Goal: Task Accomplishment & Management: Manage account settings

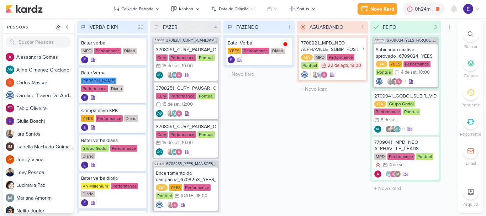
scroll to position [123, 0]
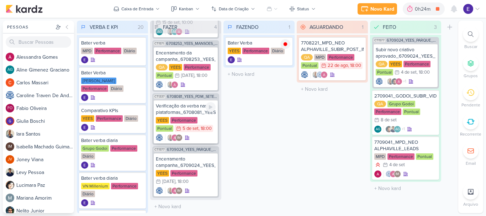
click at [201, 134] on div "IM" at bounding box center [186, 137] width 60 height 7
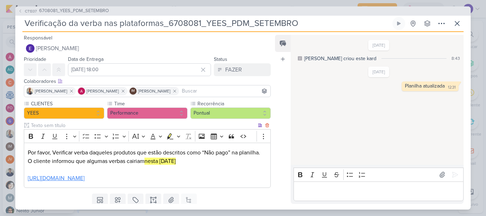
click at [85, 177] on link "[URL][DOMAIN_NAME]" at bounding box center [56, 178] width 57 height 7
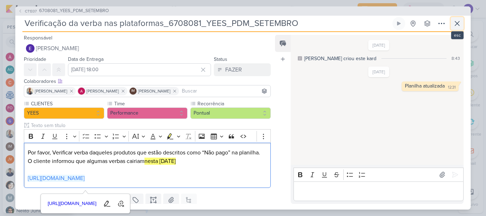
click at [457, 23] on icon at bounding box center [457, 23] width 4 height 4
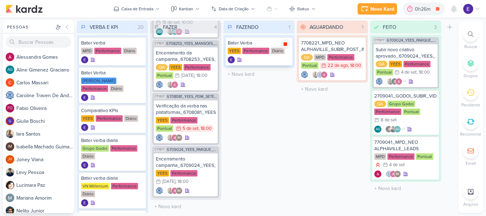
click at [286, 44] on icon at bounding box center [285, 44] width 4 height 4
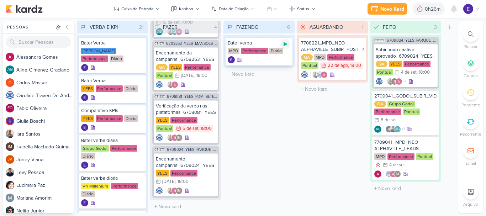
click at [286, 46] on icon at bounding box center [285, 44] width 6 height 6
click at [273, 58] on div at bounding box center [259, 59] width 63 height 7
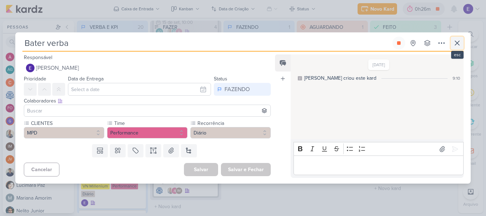
click at [457, 49] on button at bounding box center [457, 43] width 13 height 13
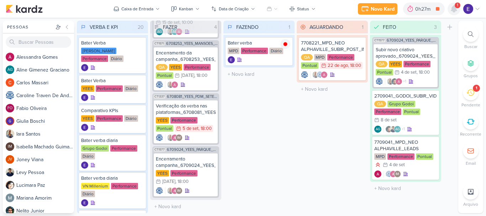
click at [454, 15] on div at bounding box center [453, 8] width 13 height 13
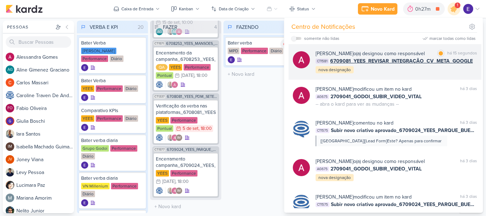
click at [454, 67] on div "[PERSON_NAME] o(a) designou como responsável marcar como lida há 15 segundos CT…" at bounding box center [396, 62] width 161 height 24
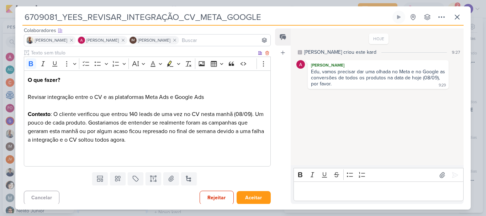
scroll to position [47, 0]
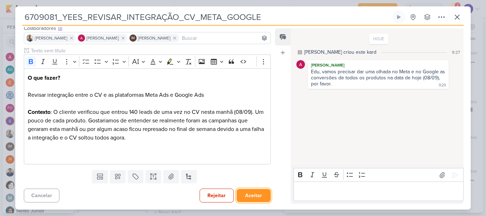
click at [249, 194] on button "Aceitar" at bounding box center [254, 195] width 34 height 13
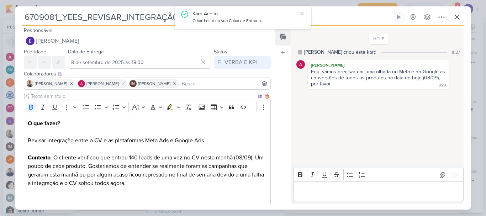
scroll to position [0, 0]
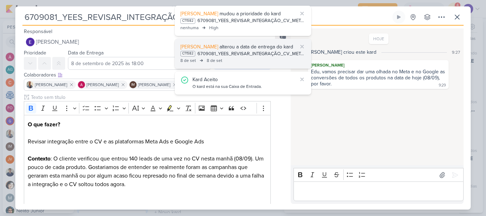
click at [228, 58] on div "[DATE] [DATE]" at bounding box center [242, 60] width 125 height 7
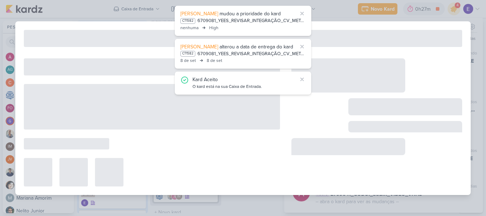
type input "[DATE] 12:00"
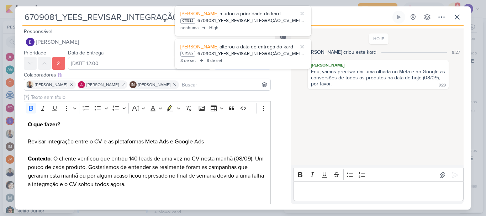
click at [277, 98] on div "Feed Atrelar email Solte o email para atrelar ao kard" at bounding box center [283, 115] width 16 height 175
click at [303, 12] on icon at bounding box center [302, 13] width 3 height 3
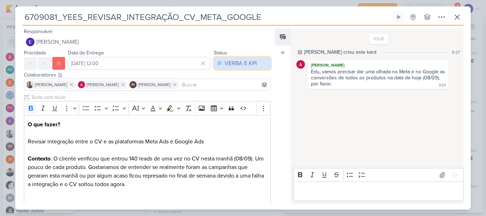
click at [243, 60] on div "VERBA E KPI" at bounding box center [240, 63] width 32 height 9
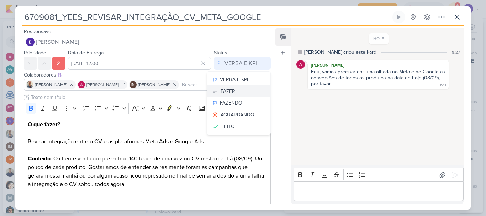
click at [235, 94] on button "FAZER" at bounding box center [238, 91] width 63 height 12
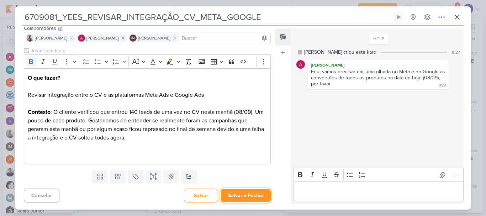
click at [256, 196] on button "Salvar e Fechar" at bounding box center [246, 195] width 50 height 13
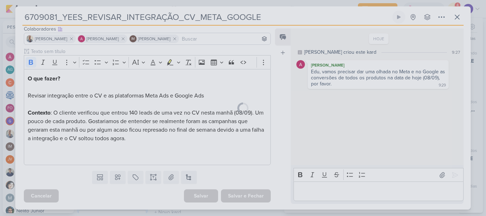
scroll to position [46, 0]
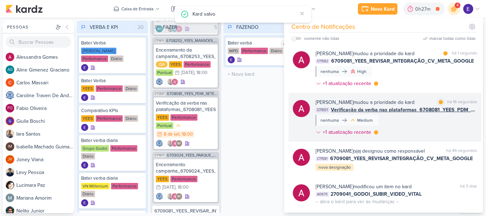
click at [454, 115] on div "[PERSON_NAME] mudou a prioridade do kard marcar como lida há 16 segundos CT1557…" at bounding box center [396, 119] width 161 height 40
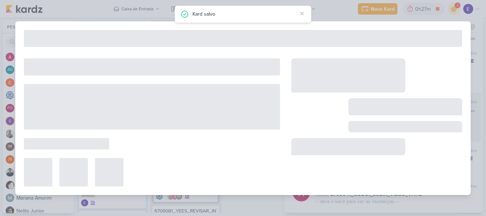
type input "Verificação da verba nas plataformas_6708081_YEES_PDM_SETEMBRO"
type input "8 de setembro de 2025 às 18:00"
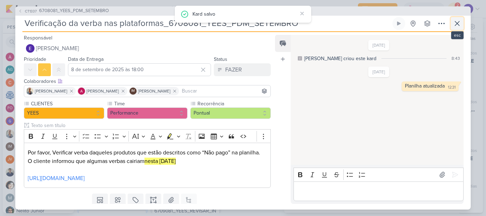
click at [457, 23] on icon at bounding box center [457, 23] width 4 height 4
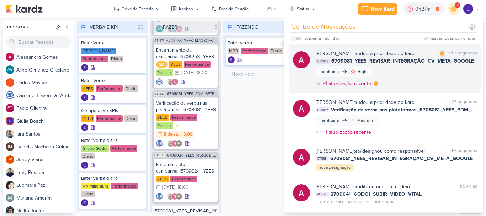
click at [449, 58] on span "6709081_YEES_REVISAR_INTEGRAÇÃO_CV_META_GOOGLE" at bounding box center [402, 60] width 143 height 7
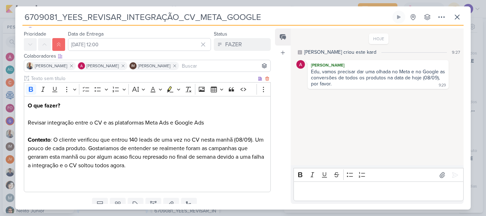
scroll to position [36, 0]
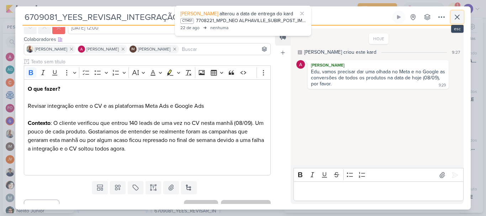
click at [455, 18] on icon at bounding box center [457, 17] width 9 height 9
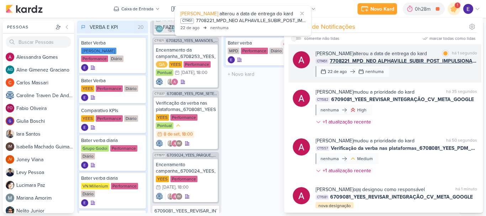
click at [455, 63] on span "7708221_MPD_NEO ALPHAVILLE_SUBIR_POST_IMPULSIONAMENTO_META_ADS" at bounding box center [403, 60] width 147 height 7
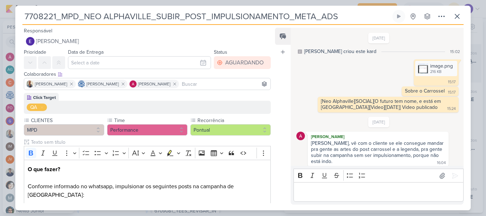
scroll to position [67, 0]
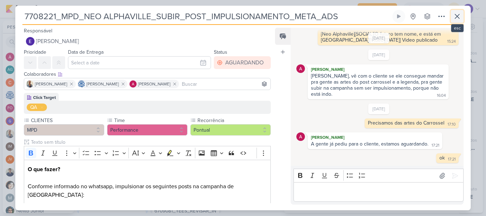
click at [456, 20] on icon at bounding box center [457, 16] width 9 height 9
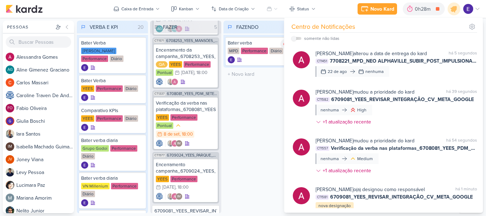
click at [268, 142] on div "FAZENDO 1 Mover Para Esquerda Mover Para Direita [GEOGRAPHIC_DATA] Bater verba …" at bounding box center [258, 117] width 71 height 192
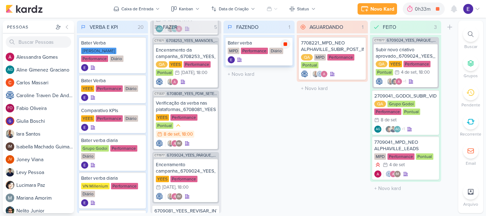
click at [285, 46] on icon at bounding box center [285, 44] width 4 height 4
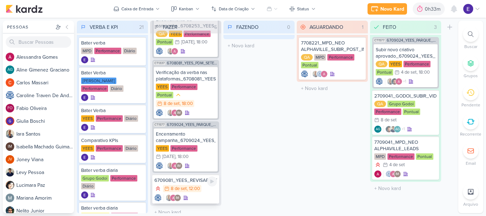
scroll to position [123, 0]
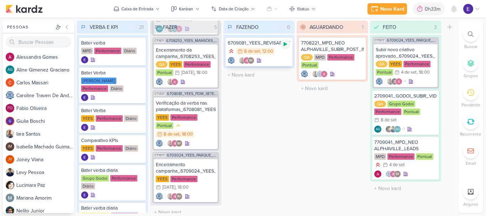
click at [283, 46] on icon at bounding box center [285, 44] width 6 height 6
click at [283, 55] on div "6709081_YEES_REVISAR_INTEGRAÇÃO_CV_META_GOOGLE 8/9 [DATE] 12:00 IM" at bounding box center [259, 51] width 67 height 29
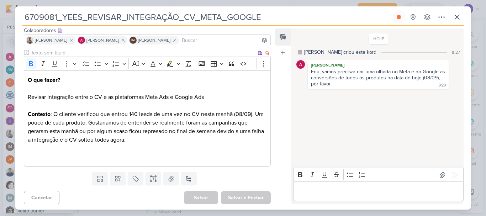
scroll to position [47, 0]
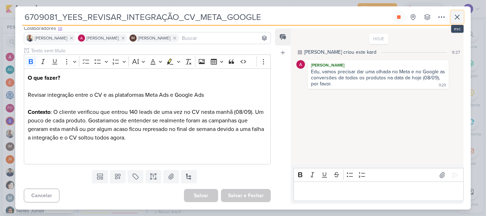
click at [454, 19] on icon at bounding box center [457, 17] width 9 height 9
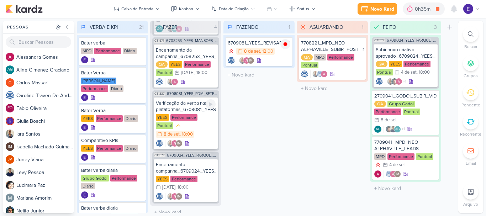
click at [193, 132] on div ", 18:00" at bounding box center [186, 134] width 13 height 5
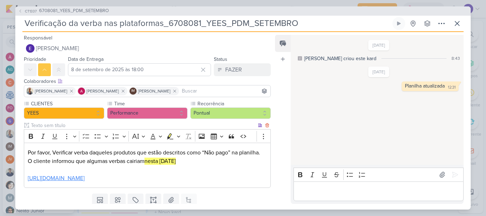
click at [85, 179] on link "[URL][DOMAIN_NAME]" at bounding box center [56, 178] width 57 height 7
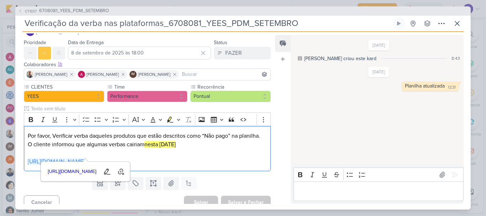
scroll to position [32, 0]
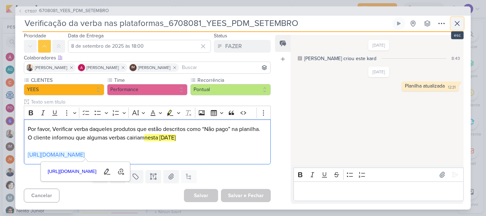
click at [456, 17] on button at bounding box center [457, 23] width 13 height 13
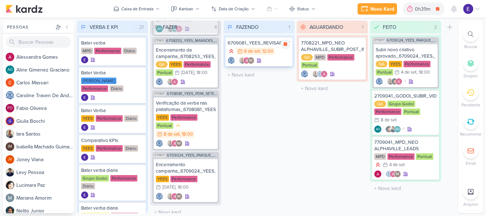
click at [264, 59] on div "IM" at bounding box center [259, 60] width 63 height 7
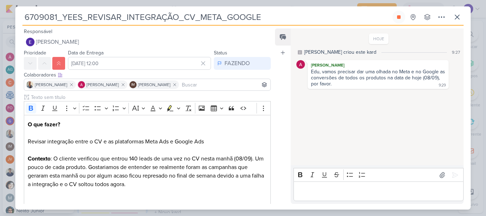
click at [338, 190] on p "Editor editing area: main" at bounding box center [378, 191] width 163 height 9
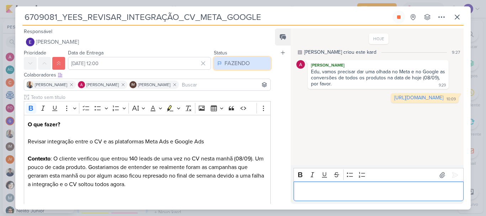
click at [230, 67] on div "FAZENDO" at bounding box center [236, 63] width 25 height 9
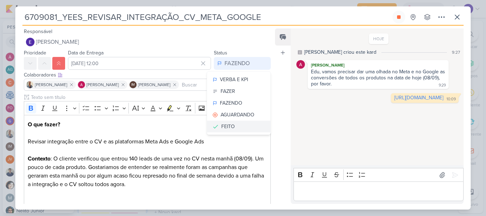
click at [232, 125] on button "FEITO" at bounding box center [238, 127] width 63 height 12
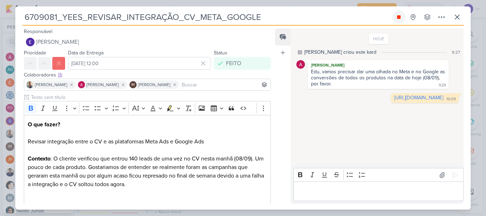
click at [401, 16] on icon at bounding box center [399, 17] width 6 height 6
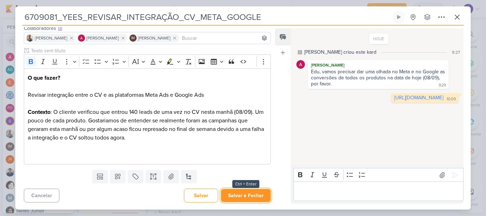
click at [252, 194] on button "Salvar e Fechar" at bounding box center [246, 195] width 50 height 13
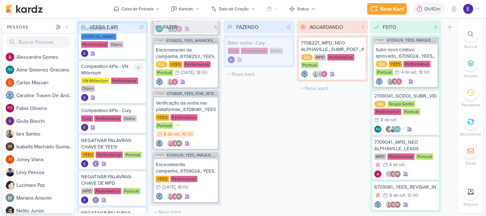
scroll to position [123, 0]
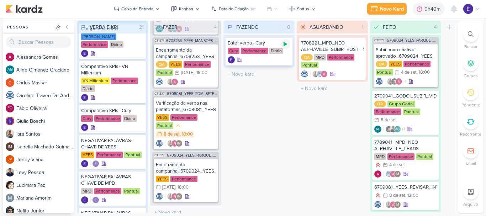
click at [288, 45] on icon at bounding box center [285, 44] width 6 height 6
click at [455, 12] on icon at bounding box center [454, 9] width 9 height 9
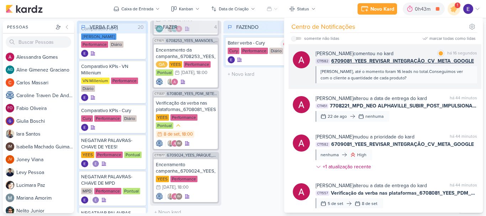
click at [455, 69] on div "[PERSON_NAME], até o momento foram 16 leads no total.Conseguimos ver com o clie…" at bounding box center [395, 74] width 151 height 13
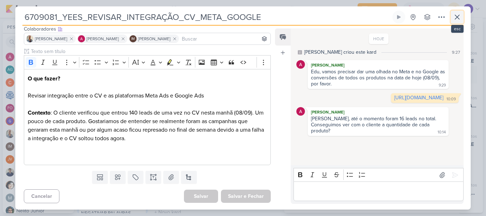
click at [458, 22] on button at bounding box center [457, 17] width 13 height 13
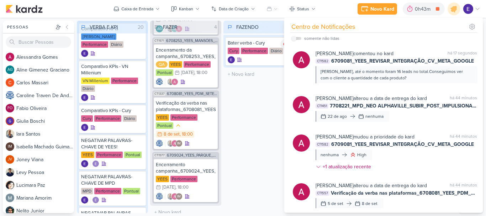
click at [256, 119] on div "FAZENDO 1 Mover Para Esquerda Mover Para Direita [GEOGRAPHIC_DATA] Bater verba …" at bounding box center [258, 117] width 71 height 192
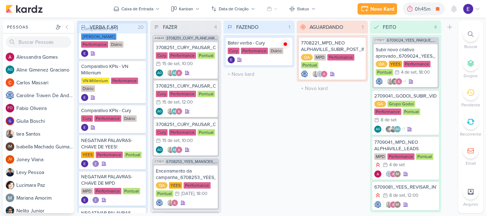
scroll to position [0, 0]
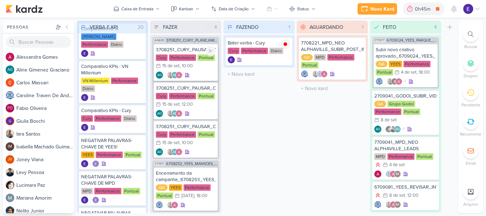
click at [196, 72] on div "AG AG" at bounding box center [186, 74] width 60 height 7
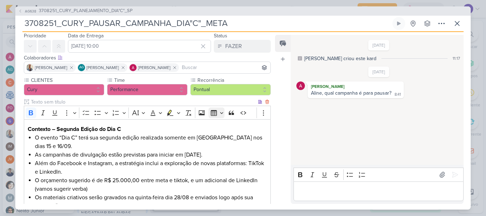
scroll to position [36, 0]
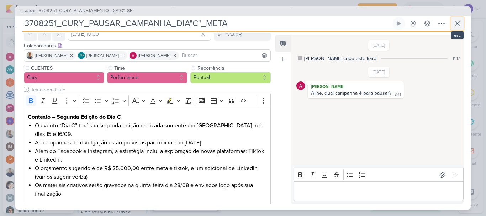
click at [456, 28] on button at bounding box center [457, 23] width 13 height 13
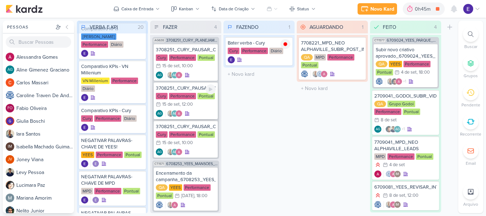
click at [199, 107] on div "Cury Performance Pontual 15/9 [DATE] 12:00" at bounding box center [186, 101] width 60 height 16
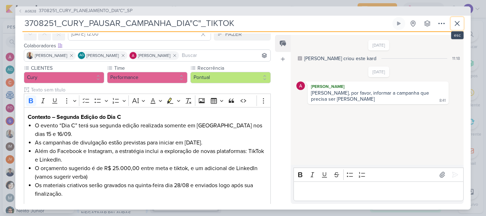
click at [454, 24] on icon at bounding box center [457, 23] width 9 height 9
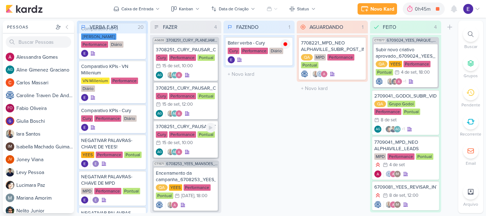
click at [205, 146] on div "Cury Performance Pontual 15/9 [DATE] 10:00" at bounding box center [186, 139] width 60 height 16
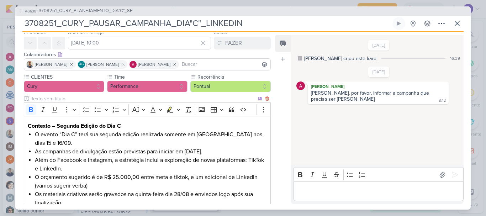
scroll to position [71, 0]
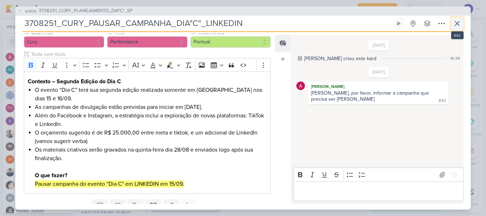
click at [459, 25] on icon at bounding box center [457, 23] width 4 height 4
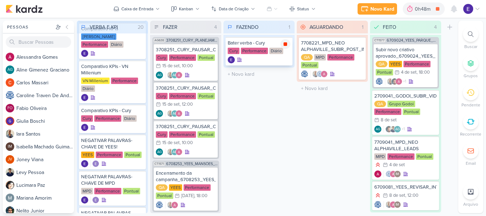
click at [285, 45] on icon at bounding box center [285, 44] width 4 height 4
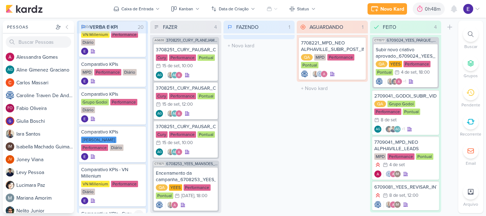
scroll to position [178, 0]
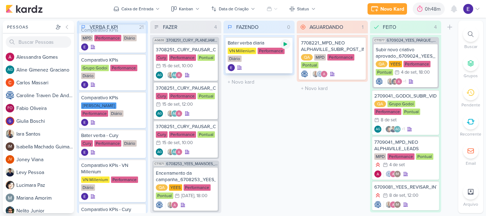
click at [283, 46] on icon at bounding box center [285, 44] width 6 height 6
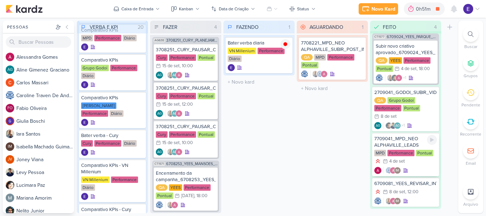
scroll to position [15, 0]
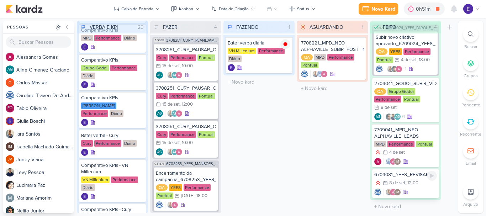
click at [424, 189] on div "IM" at bounding box center [405, 192] width 63 height 7
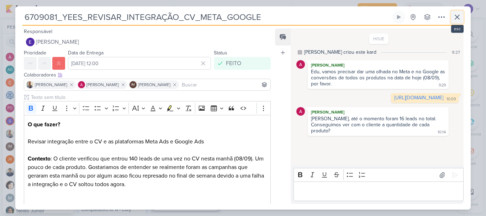
click at [456, 17] on icon at bounding box center [457, 17] width 4 height 4
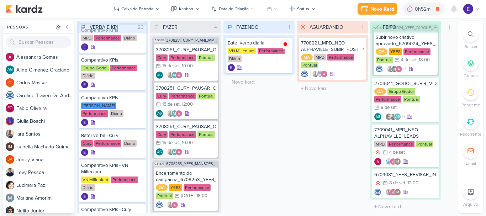
click at [280, 148] on div "FAZENDO 1 Mover Para Esquerda Mover Para Direita [GEOGRAPHIC_DATA] Bater verba …" at bounding box center [258, 117] width 71 height 192
click at [285, 44] on icon at bounding box center [285, 44] width 4 height 4
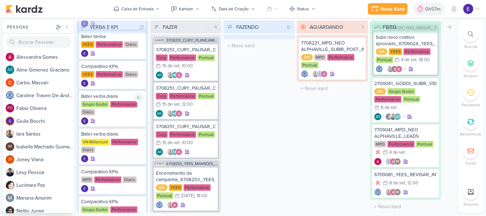
scroll to position [36, 0]
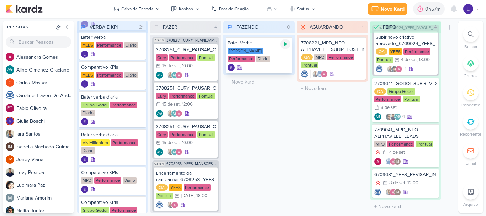
click at [285, 46] on icon at bounding box center [285, 44] width 4 height 4
drag, startPoint x: 285, startPoint y: 46, endPoint x: 286, endPoint y: 51, distance: 5.0
click at [286, 46] on icon at bounding box center [285, 44] width 4 height 4
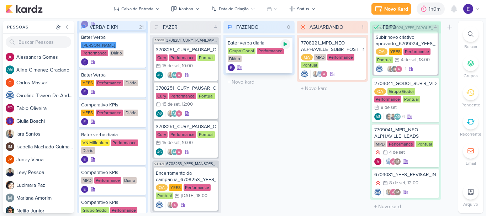
click at [287, 44] on icon at bounding box center [285, 44] width 6 height 6
click at [424, 182] on div "8/9 [DATE] 12:00" at bounding box center [405, 183] width 63 height 8
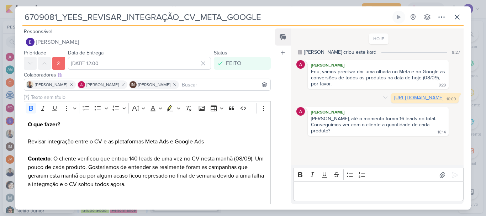
click at [394, 100] on link "[URL][DOMAIN_NAME]" at bounding box center [418, 98] width 49 height 6
click at [457, 15] on icon at bounding box center [457, 17] width 9 height 9
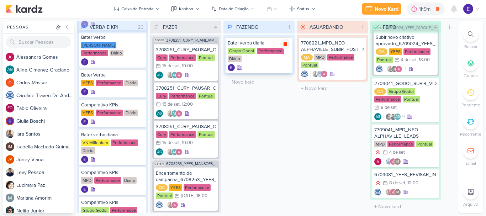
click at [289, 46] on div at bounding box center [285, 44] width 10 height 10
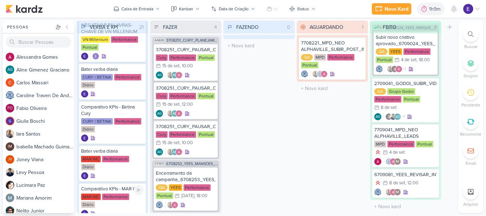
scroll to position [536, 0]
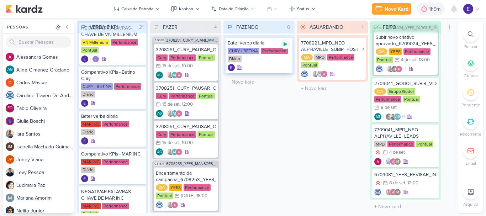
click at [284, 42] on icon at bounding box center [285, 44] width 4 height 4
click at [287, 43] on icon at bounding box center [285, 44] width 4 height 4
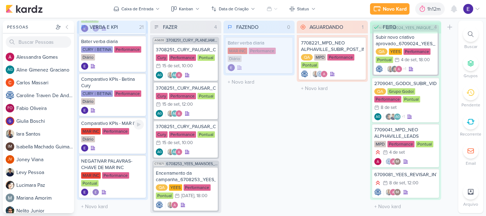
scroll to position [569, 0]
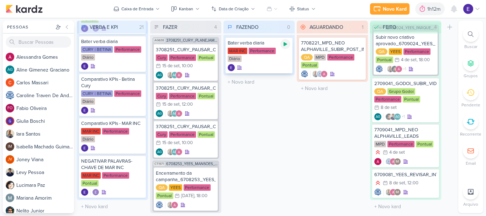
click at [287, 44] on icon at bounding box center [285, 44] width 6 height 6
click at [287, 40] on div at bounding box center [285, 44] width 10 height 10
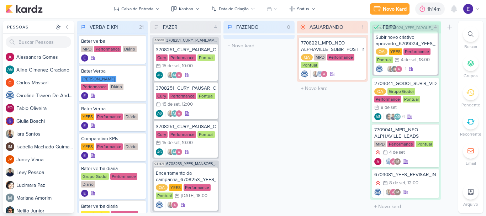
scroll to position [0, 0]
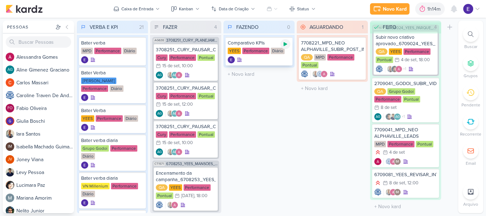
click at [283, 44] on icon at bounding box center [285, 44] width 6 height 6
click at [280, 58] on div at bounding box center [259, 59] width 63 height 7
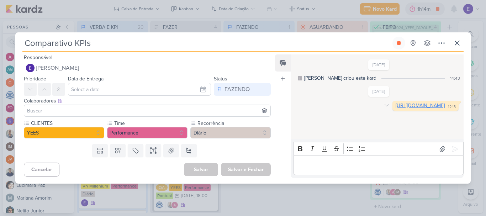
click at [396, 108] on link "[URL][DOMAIN_NAME]" at bounding box center [420, 105] width 49 height 6
